Goal: Task Accomplishment & Management: Manage account settings

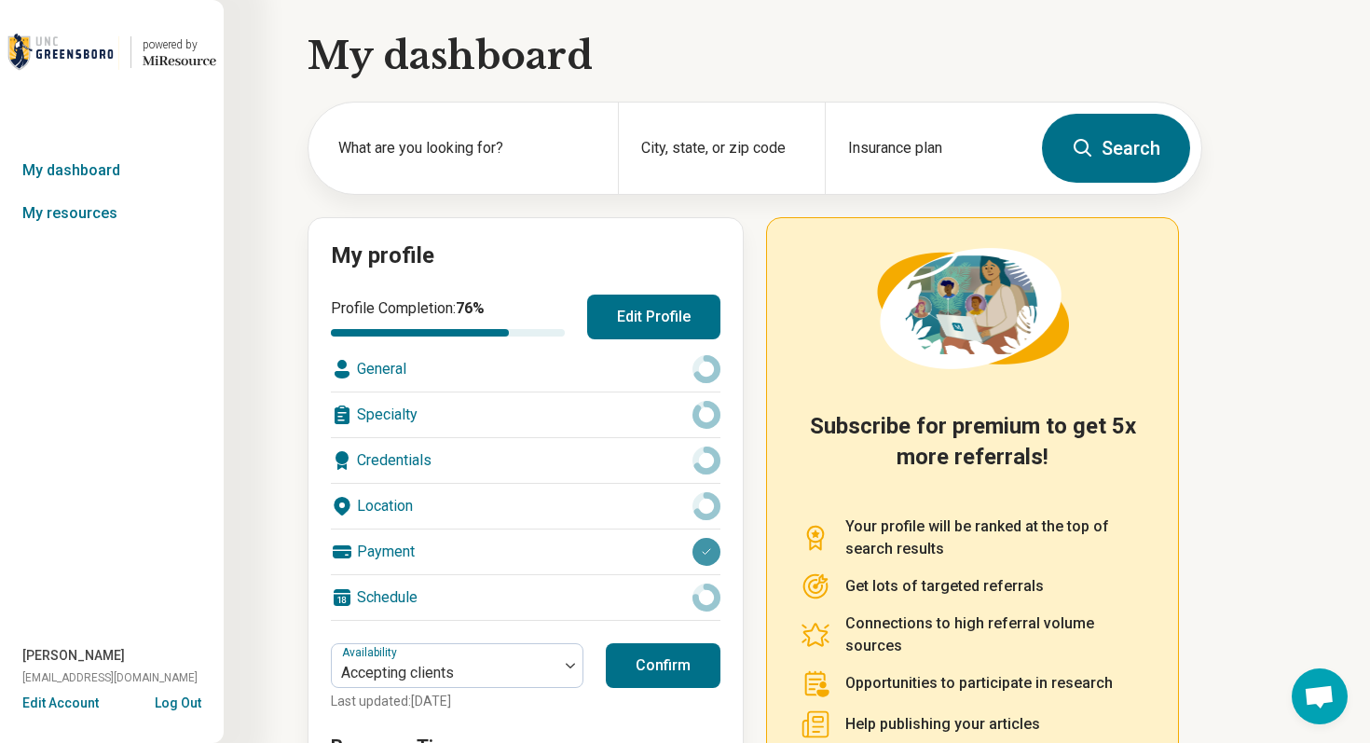
click at [55, 699] on button "Edit Account" at bounding box center [60, 703] width 76 height 20
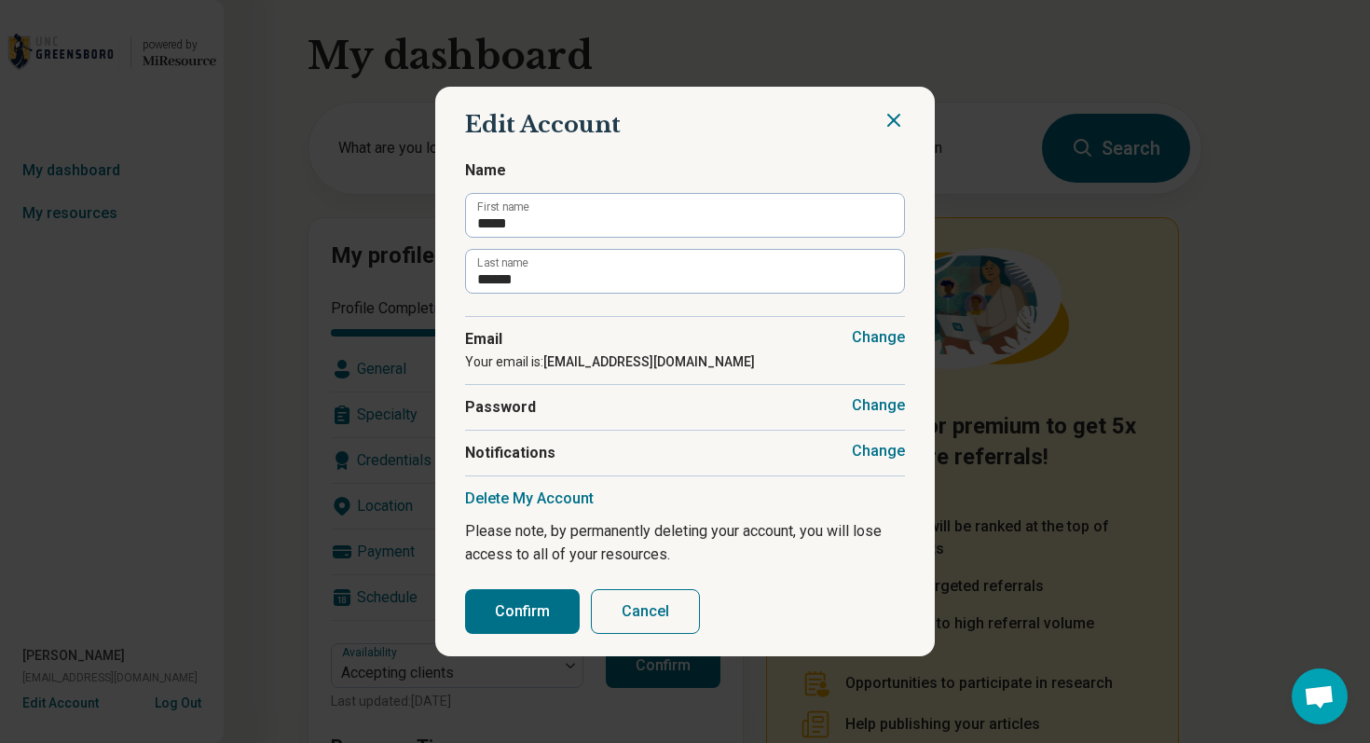
click at [877, 456] on button "Change" at bounding box center [878, 451] width 53 height 19
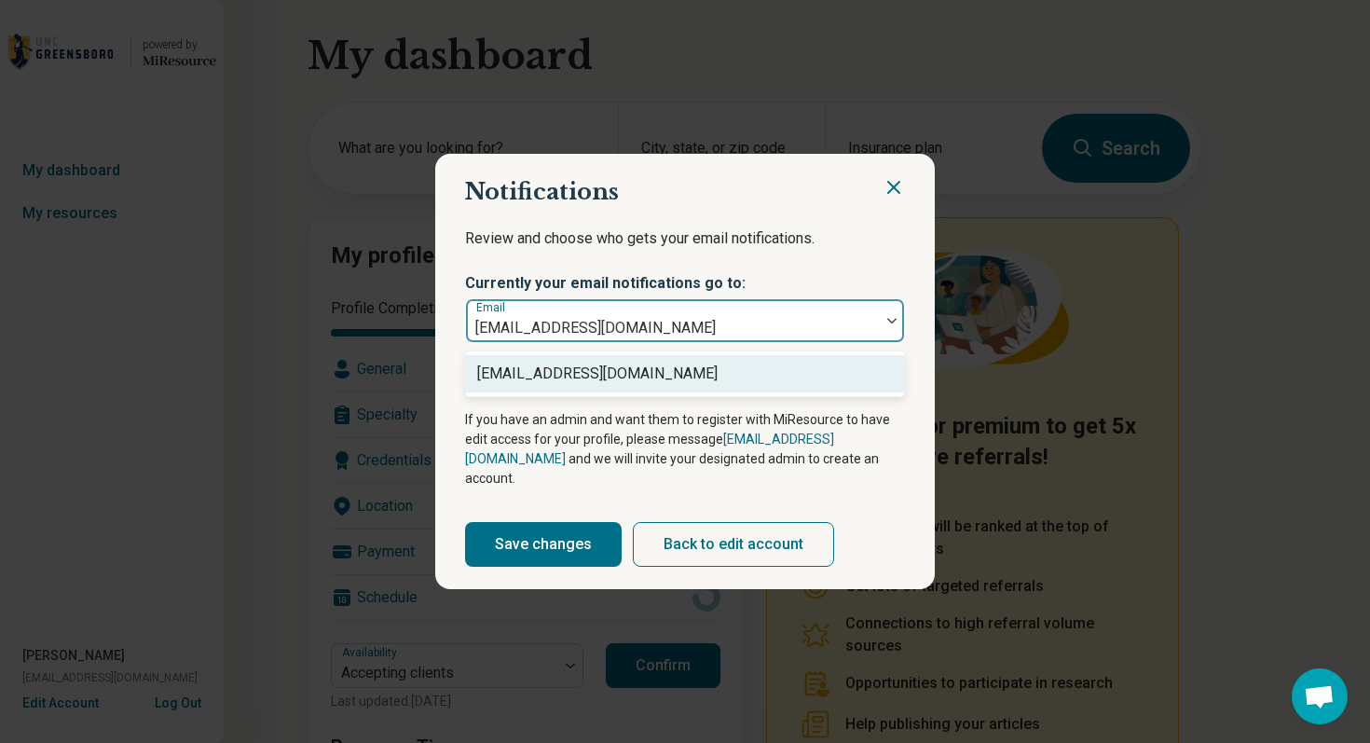
click at [887, 323] on img at bounding box center [891, 321] width 9 height 6
click at [892, 193] on icon "Close" at bounding box center [893, 187] width 11 height 11
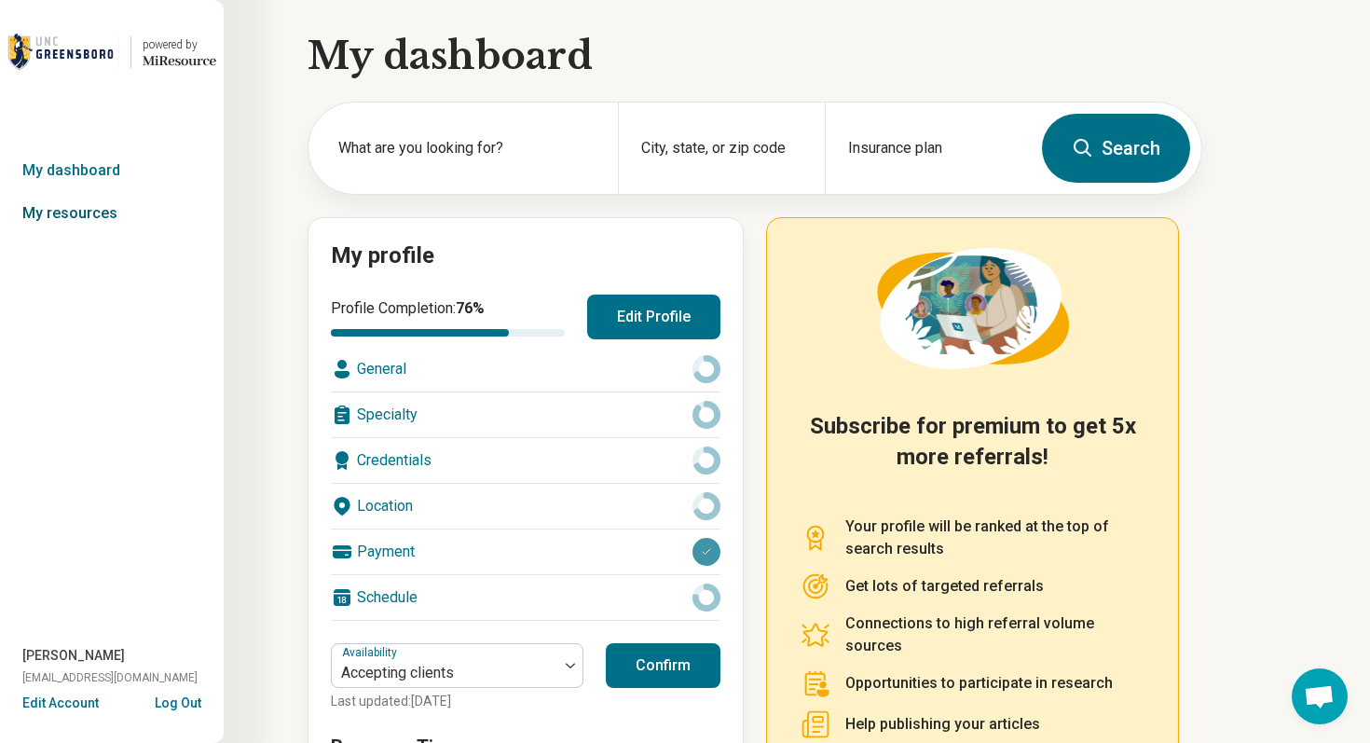
click at [89, 211] on link "My resources" at bounding box center [112, 213] width 224 height 43
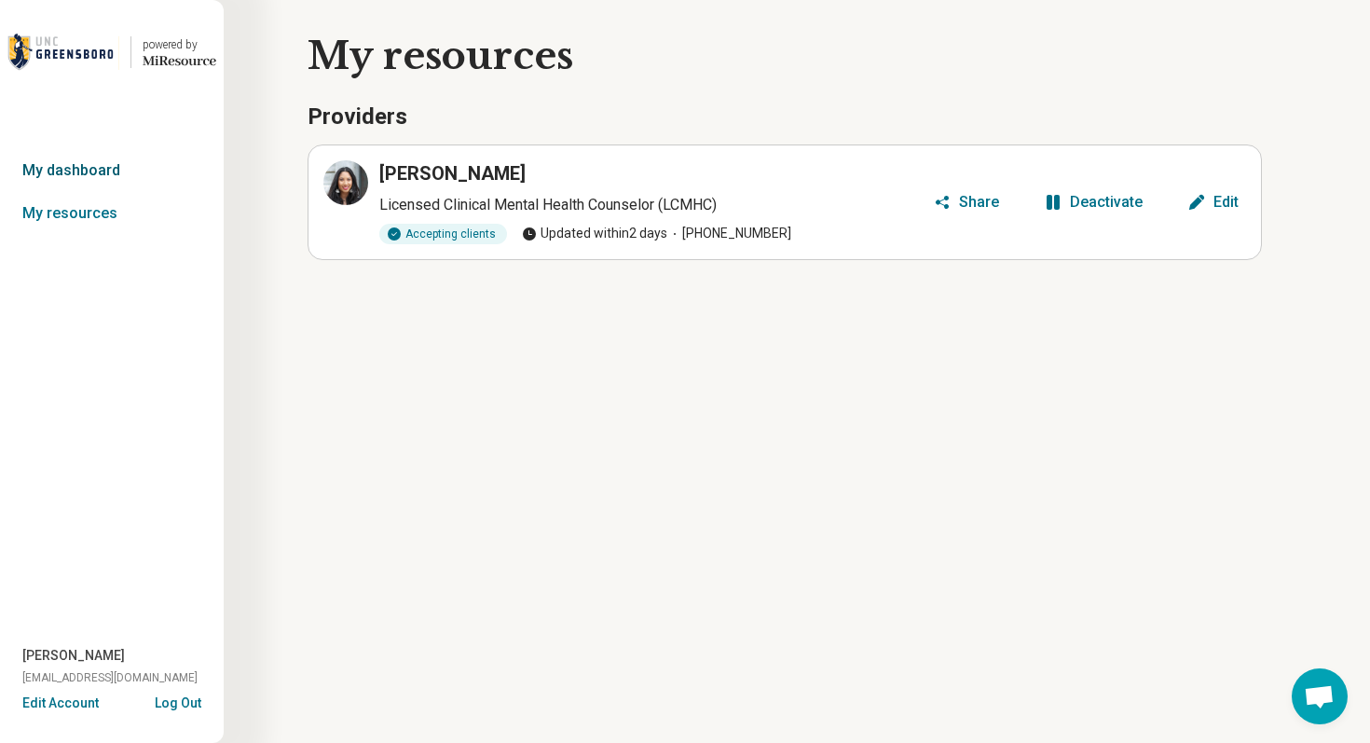
click at [52, 165] on link "My dashboard" at bounding box center [112, 170] width 224 height 43
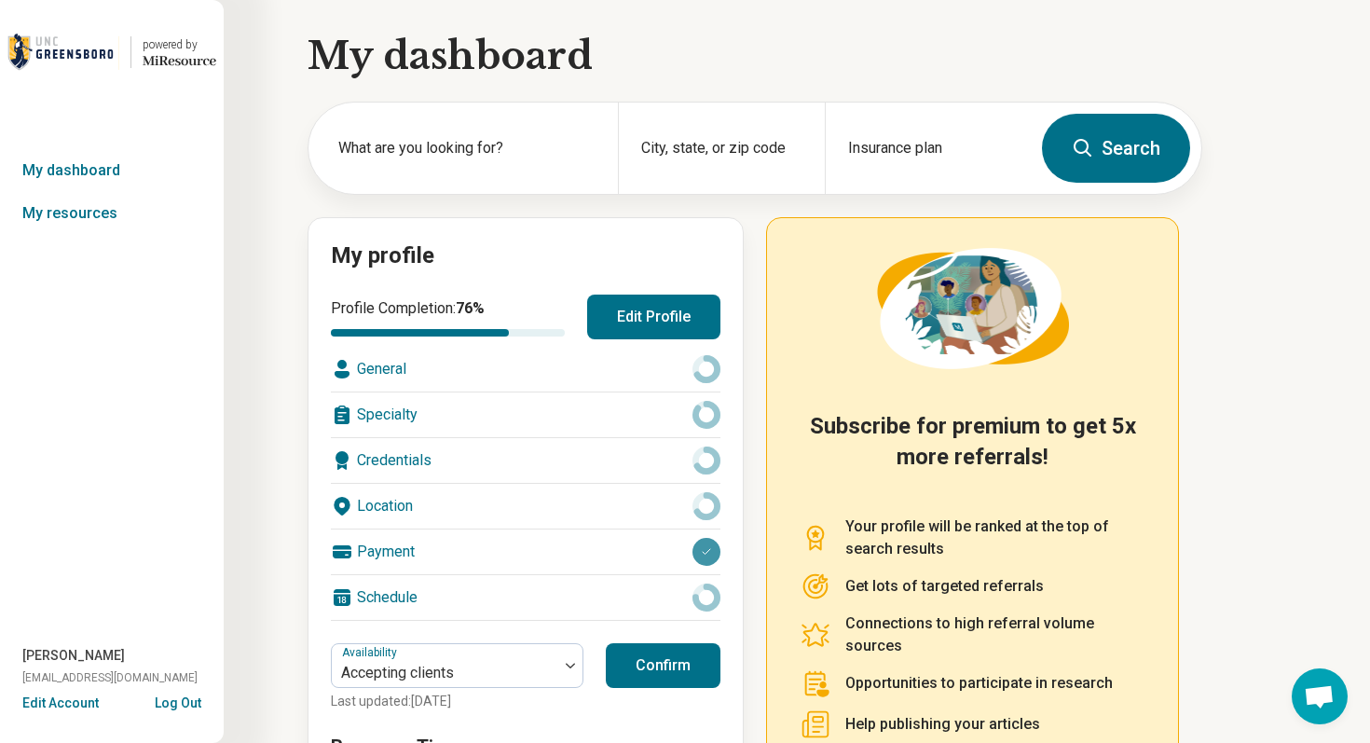
click at [589, 313] on button "Edit Profile" at bounding box center [653, 317] width 133 height 45
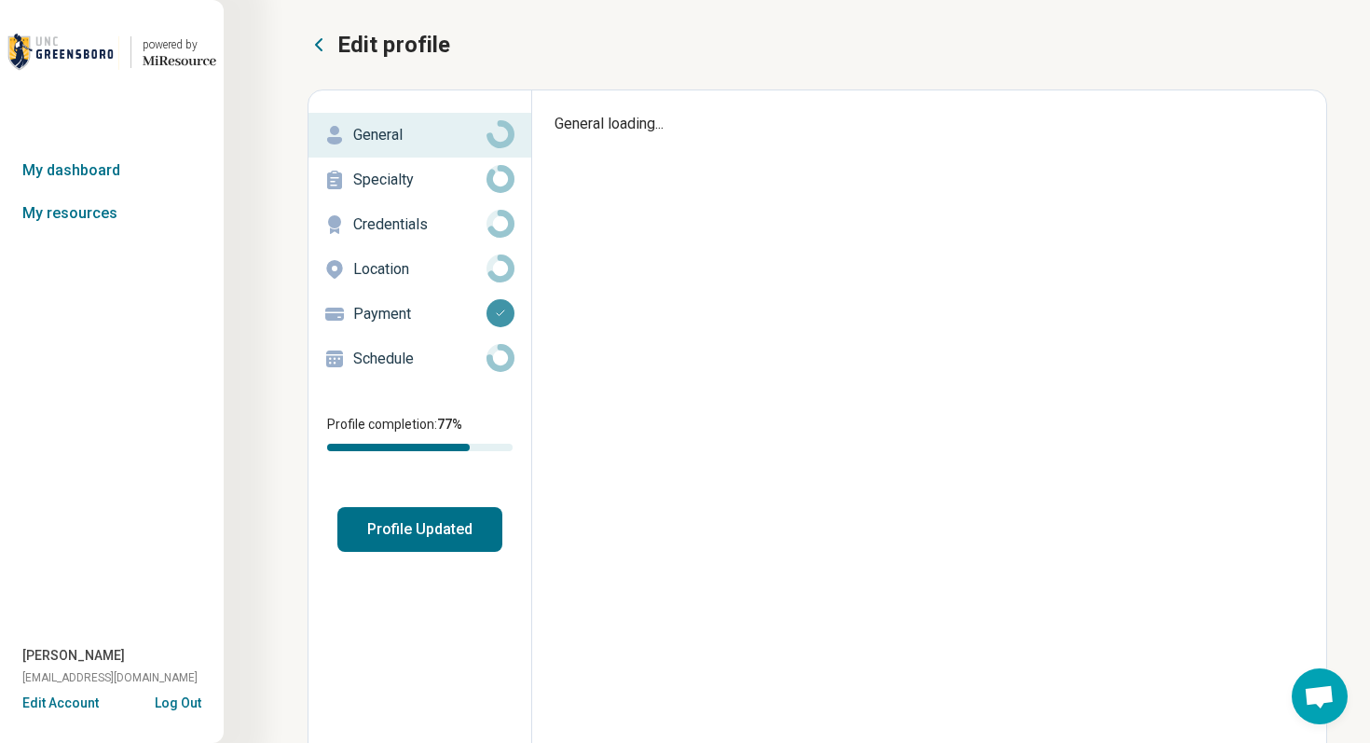
click at [382, 365] on p "Schedule" at bounding box center [419, 359] width 133 height 22
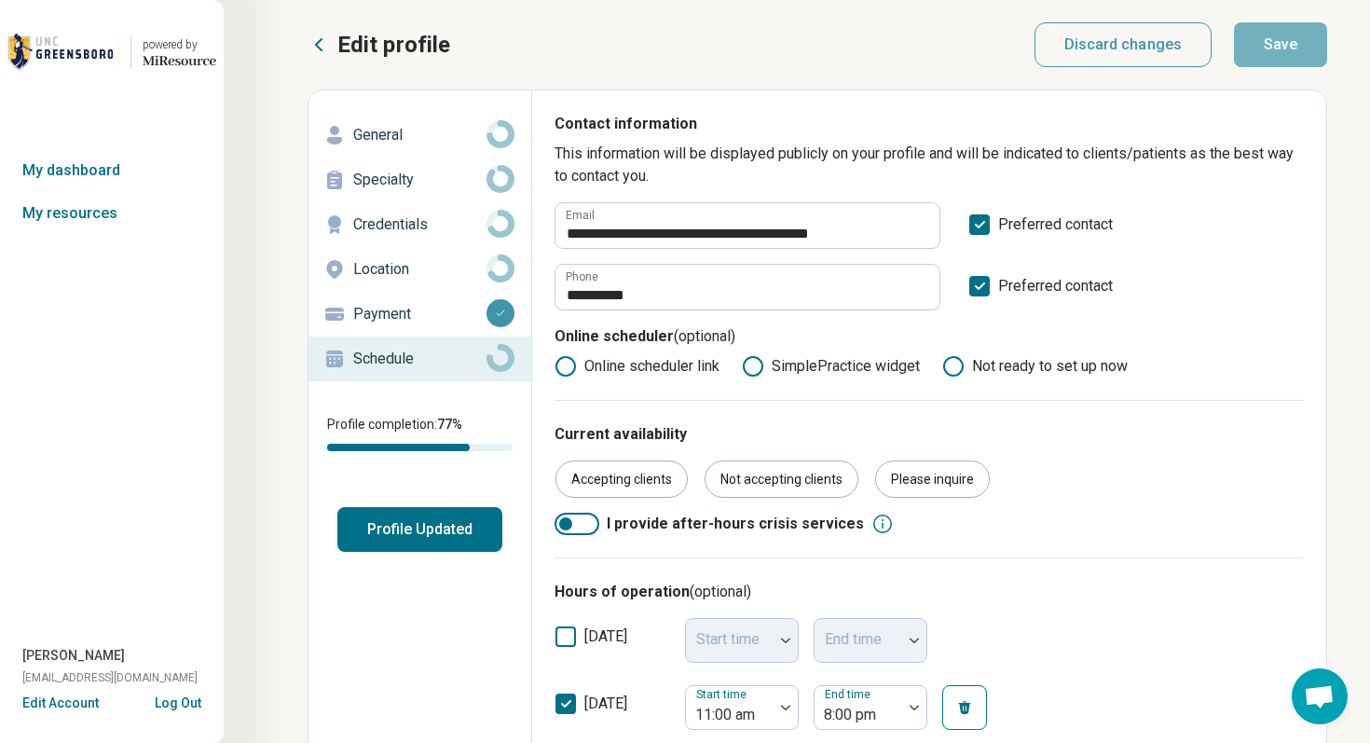
click at [184, 706] on button "Log Out" at bounding box center [178, 700] width 47 height 15
